Goal: Entertainment & Leisure: Consume media (video, audio)

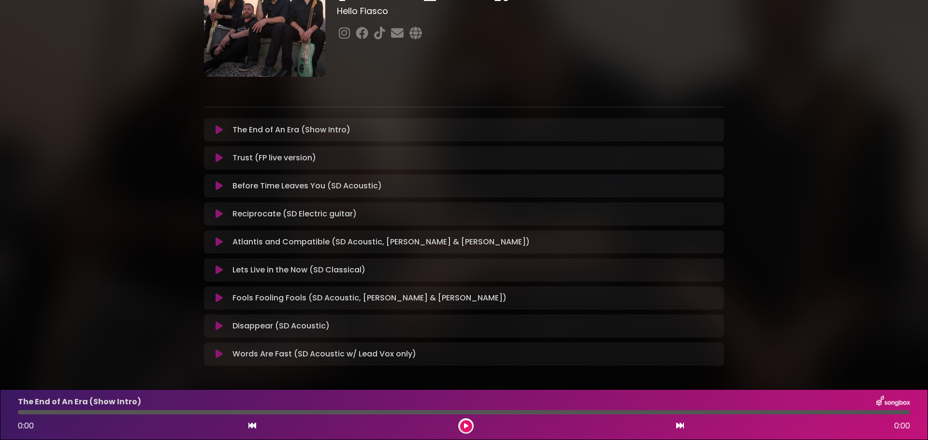
scroll to position [97, 0]
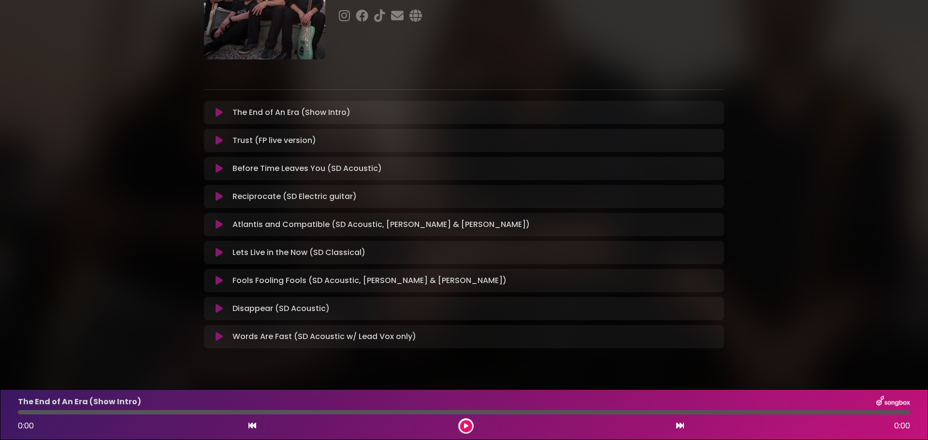
click at [218, 168] on icon at bounding box center [219, 169] width 7 height 10
click at [466, 427] on icon at bounding box center [466, 426] width 4 height 6
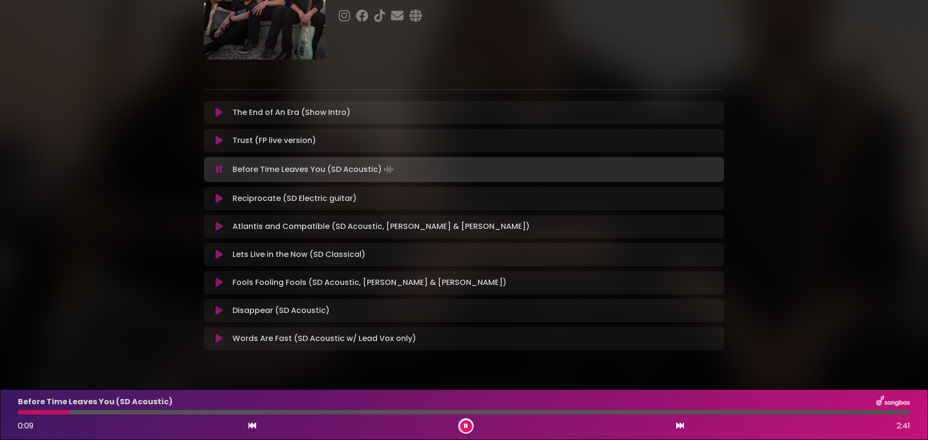
click at [674, 370] on div "HELLO FIASCO (SOLO ACOUSTIC - [PERSON_NAME]) Hello [PERSON_NAME] ×" at bounding box center [464, 146] width 928 height 487
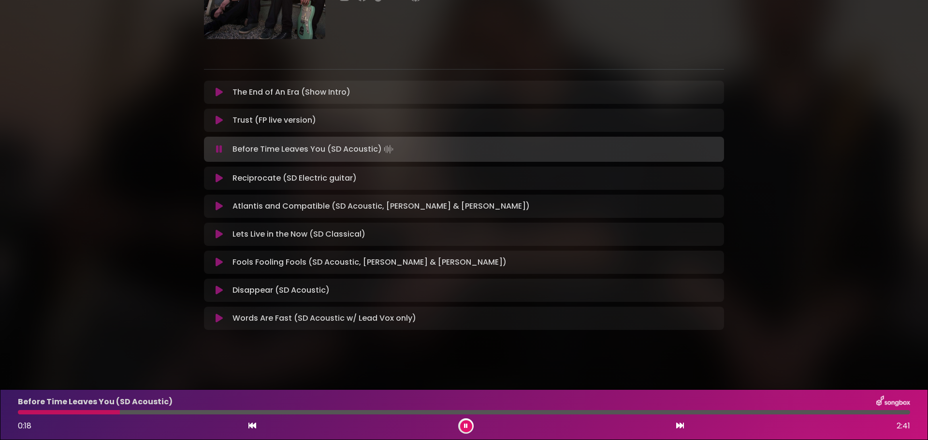
scroll to position [119, 0]
click at [451, 225] on div "Lets Live in the Now (SD Classical) Loading Track... Your Feedback Name Email" at bounding box center [464, 232] width 520 height 23
click at [217, 228] on icon at bounding box center [219, 233] width 7 height 10
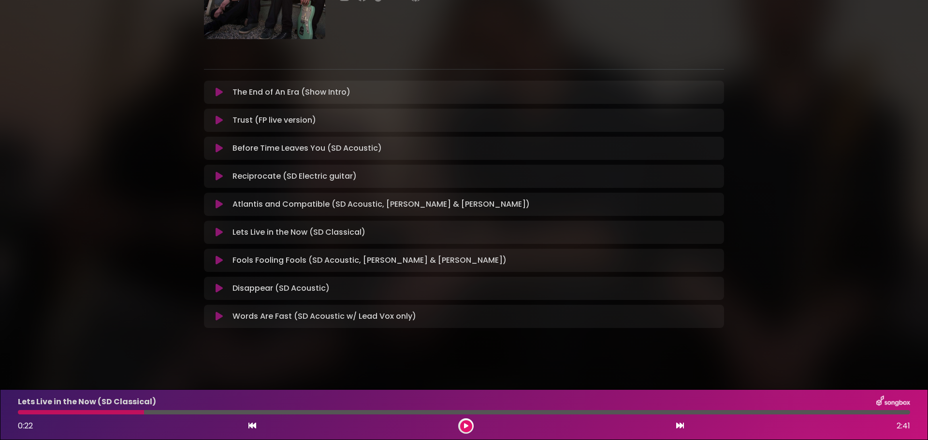
click at [463, 424] on button at bounding box center [466, 426] width 12 height 12
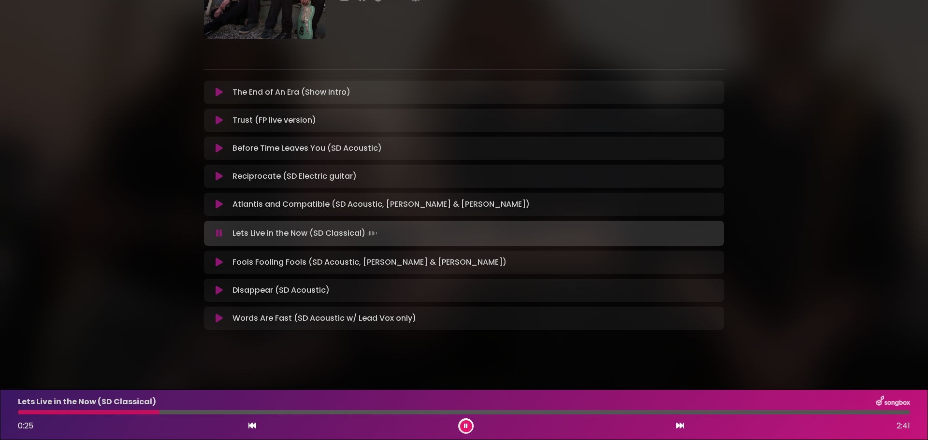
click at [309, 260] on p "Fools Fooling Fools (SD Acoustic, [PERSON_NAME] & [PERSON_NAME]) Loading Track.…" at bounding box center [369, 263] width 274 height 12
click at [218, 259] on icon at bounding box center [219, 263] width 7 height 10
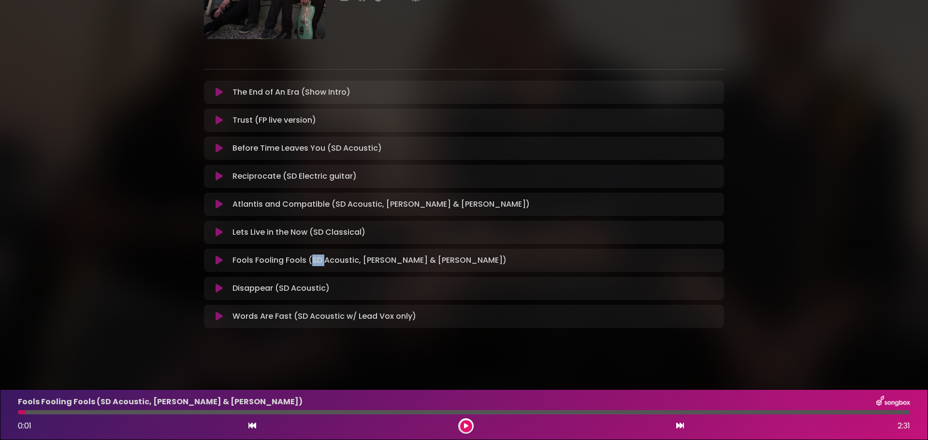
click at [681, 424] on icon at bounding box center [680, 426] width 8 height 8
click at [464, 425] on icon at bounding box center [466, 426] width 4 height 6
